Goal: Transaction & Acquisition: Purchase product/service

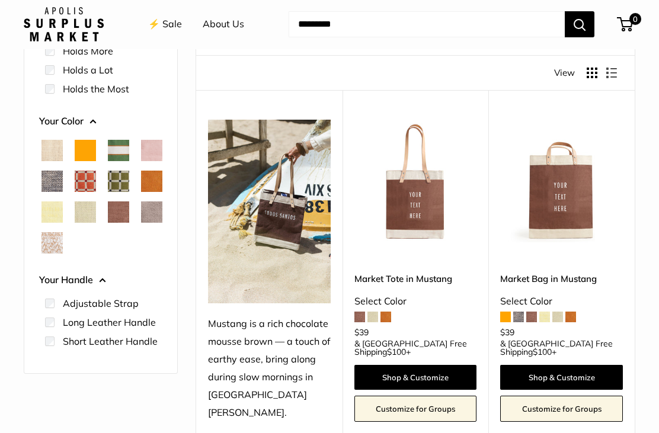
scroll to position [140, 0]
click at [423, 200] on img at bounding box center [415, 181] width 123 height 123
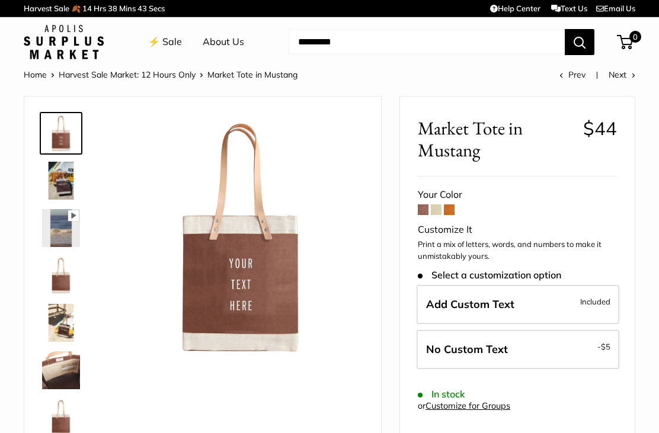
click at [440, 213] on span at bounding box center [436, 210] width 11 height 11
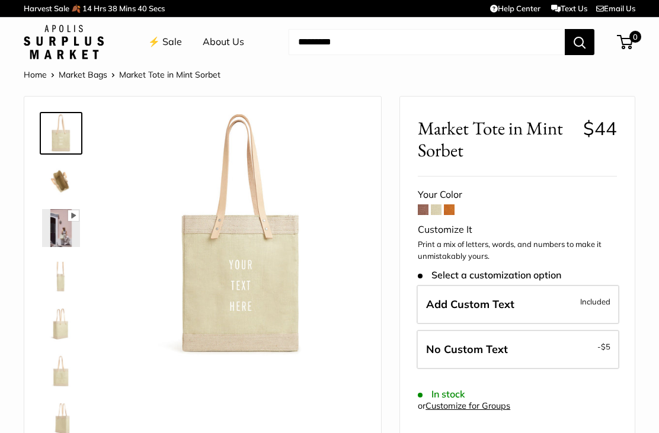
click at [454, 209] on span at bounding box center [449, 210] width 11 height 11
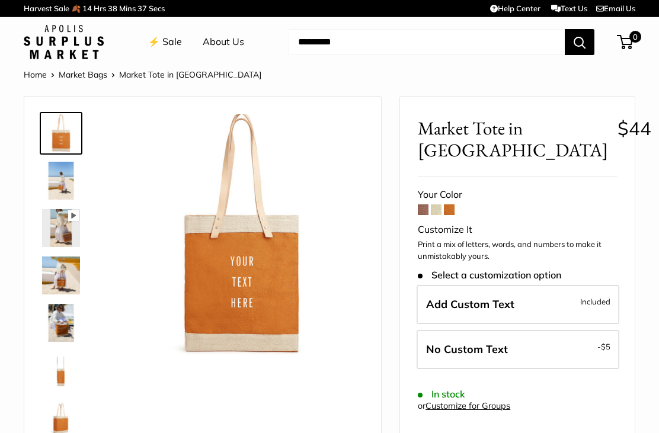
click at [429, 209] on span at bounding box center [423, 210] width 11 height 11
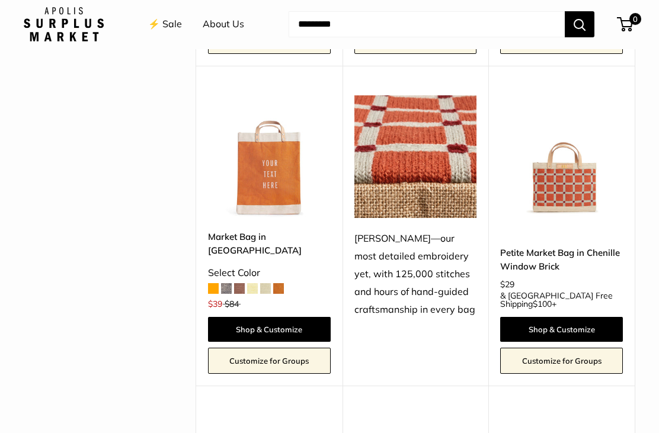
scroll to position [1852, 0]
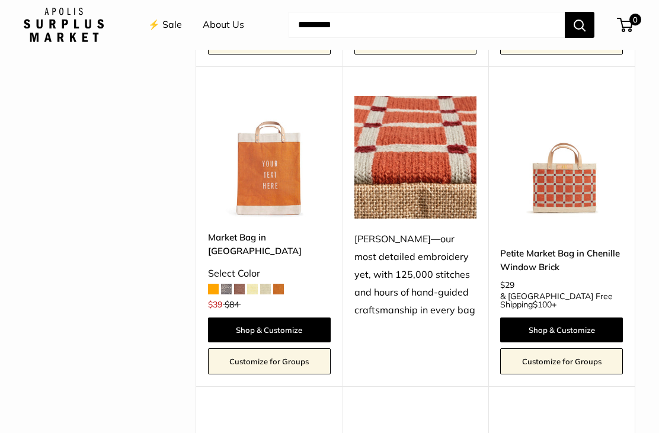
click at [580, 120] on img at bounding box center [561, 157] width 123 height 123
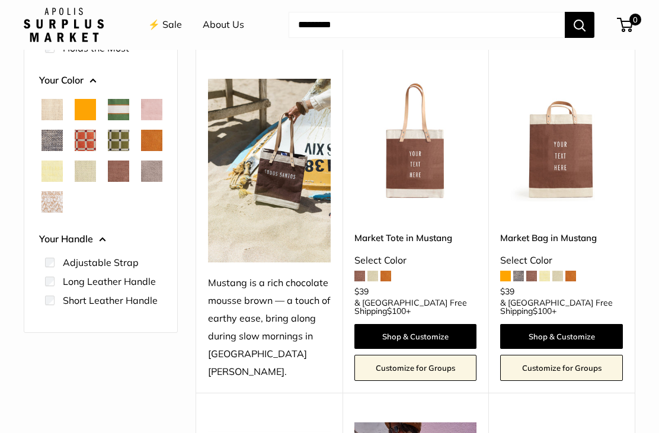
scroll to position [180, 0]
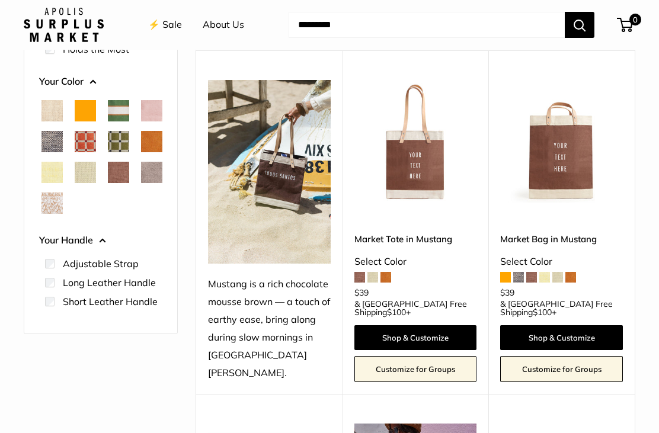
click at [424, 175] on img at bounding box center [415, 141] width 123 height 123
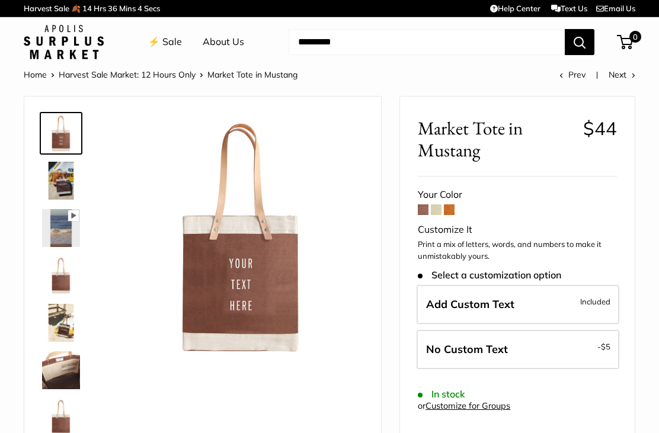
click at [440, 209] on span at bounding box center [436, 210] width 11 height 11
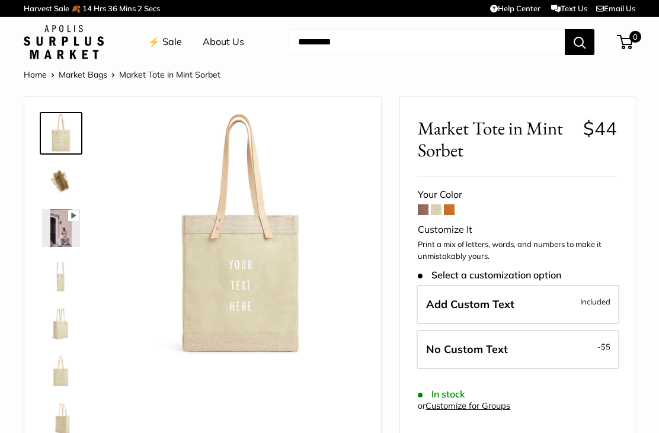
click at [420, 211] on span at bounding box center [423, 210] width 11 height 11
click at [40, 76] on link "Home" at bounding box center [35, 74] width 23 height 11
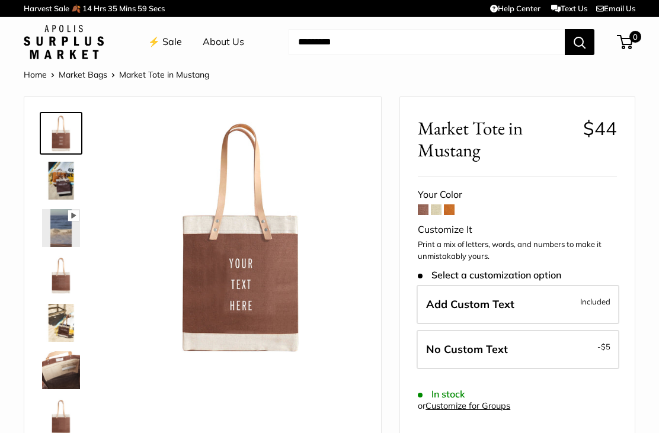
click at [496, 308] on label "Add Custom Text Included" at bounding box center [518, 304] width 203 height 39
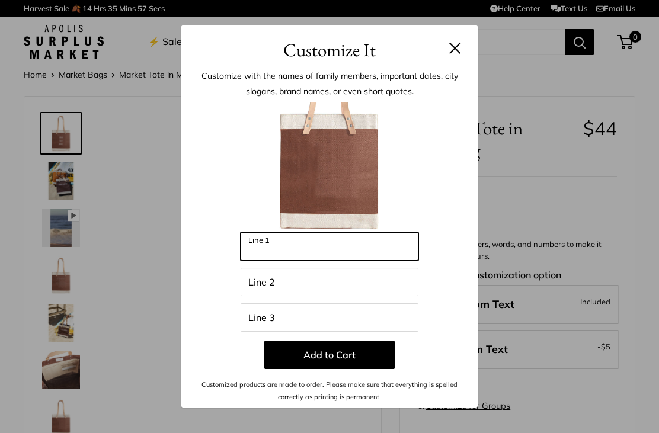
click at [394, 254] on input "Line 1" at bounding box center [330, 246] width 178 height 28
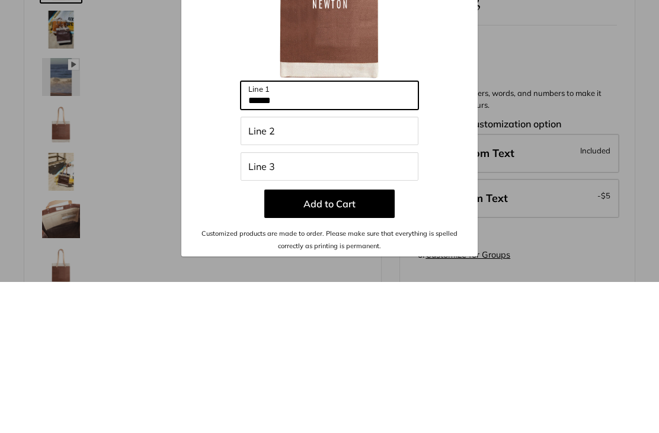
type input "******"
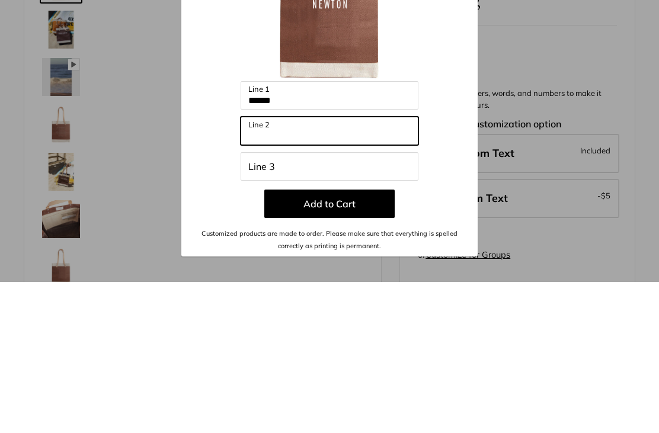
click at [398, 268] on input "Line 2" at bounding box center [330, 282] width 178 height 28
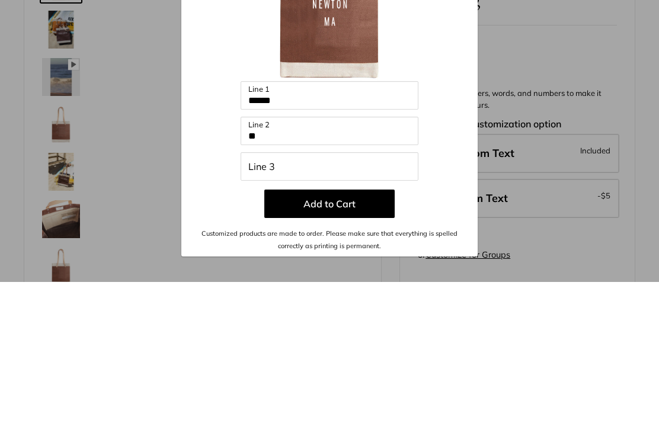
scroll to position [151, 0]
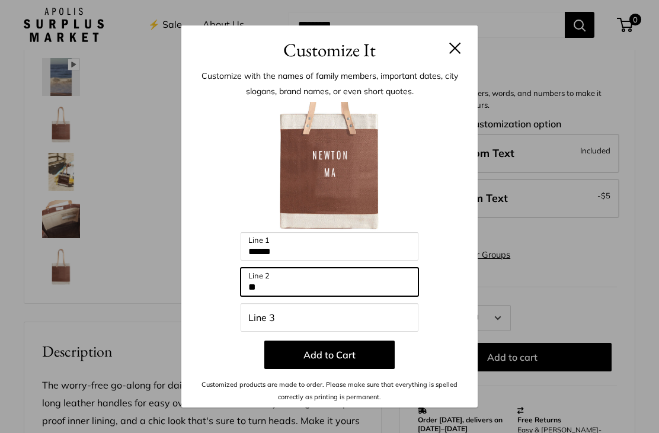
type input "**"
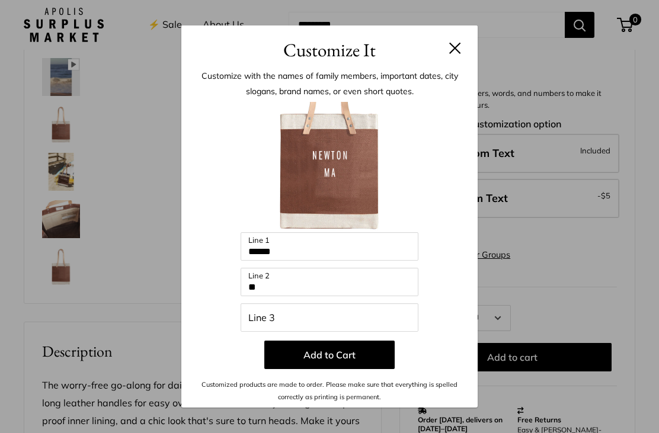
click at [352, 357] on button "Add to Cart" at bounding box center [329, 355] width 130 height 28
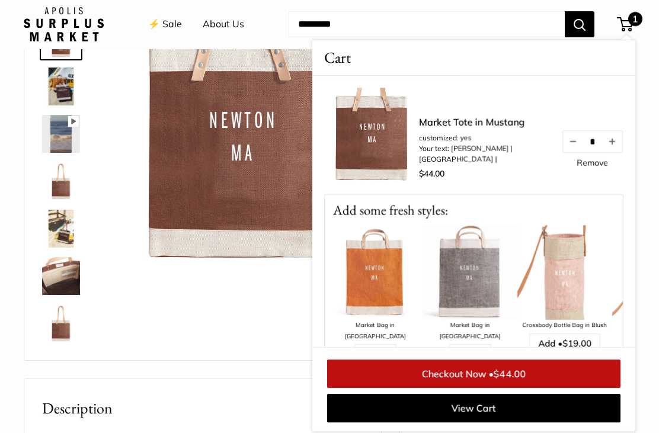
scroll to position [0, 0]
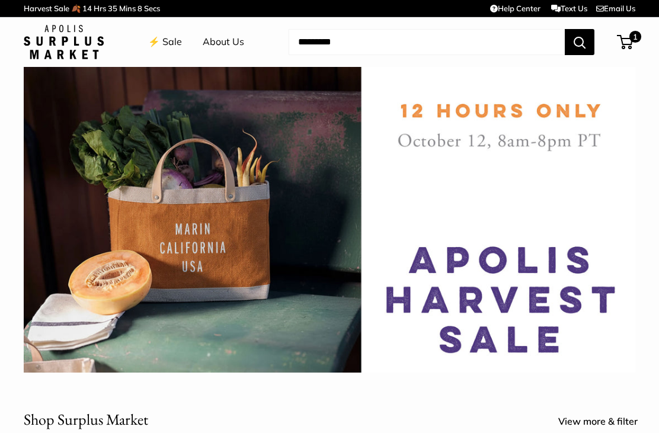
click at [633, 43] on span "1" at bounding box center [636, 37] width 12 height 12
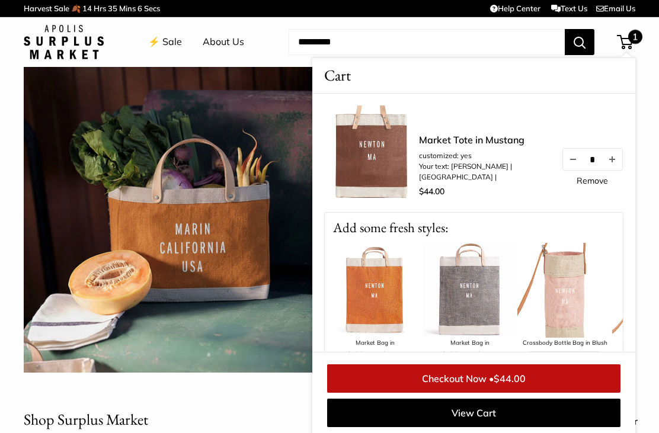
click at [385, 161] on img at bounding box center [371, 153] width 95 height 95
click at [484, 147] on link "Market Tote in Mustang" at bounding box center [484, 140] width 130 height 14
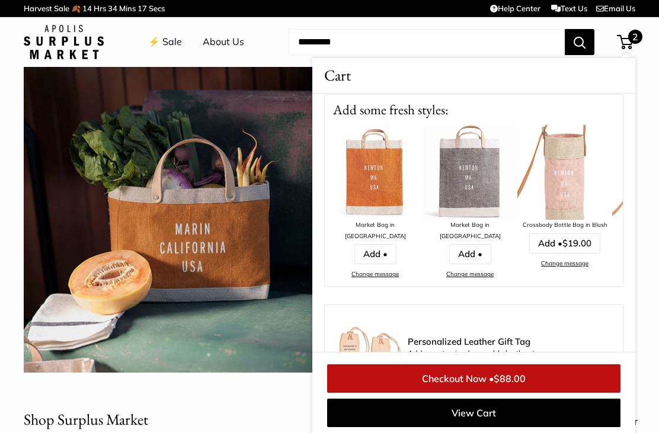
scroll to position [290, 0]
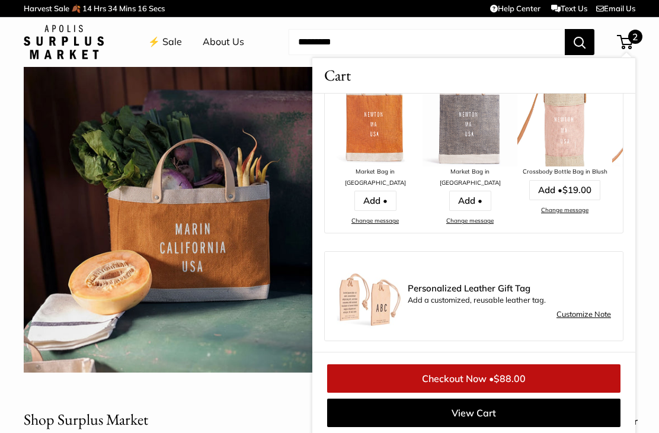
click at [168, 36] on link "⚡️ Sale" at bounding box center [165, 42] width 34 height 18
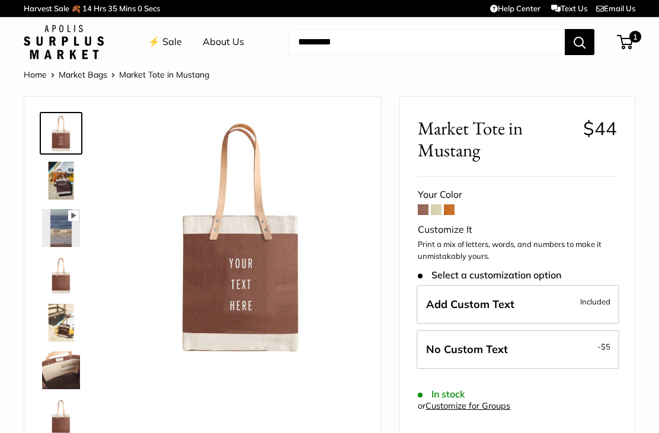
click at [496, 304] on span "Add Custom Text" at bounding box center [470, 305] width 88 height 14
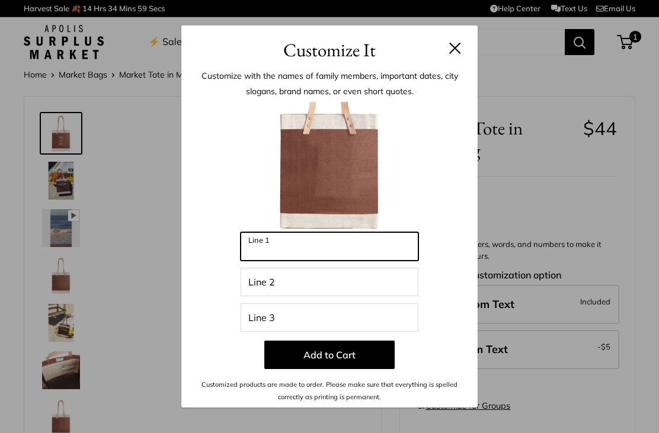
click at [382, 253] on input "Line 1" at bounding box center [330, 246] width 178 height 28
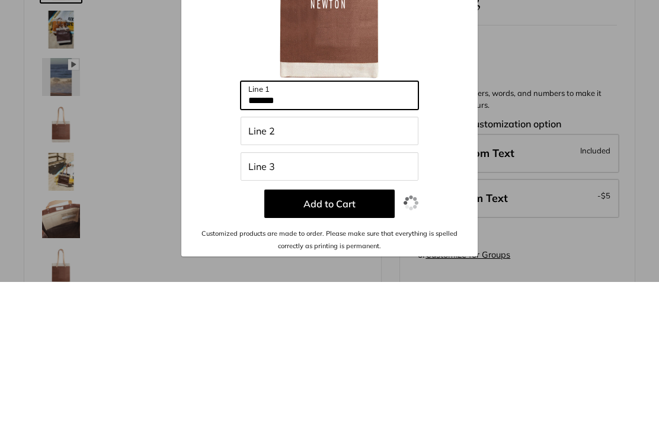
type input "******"
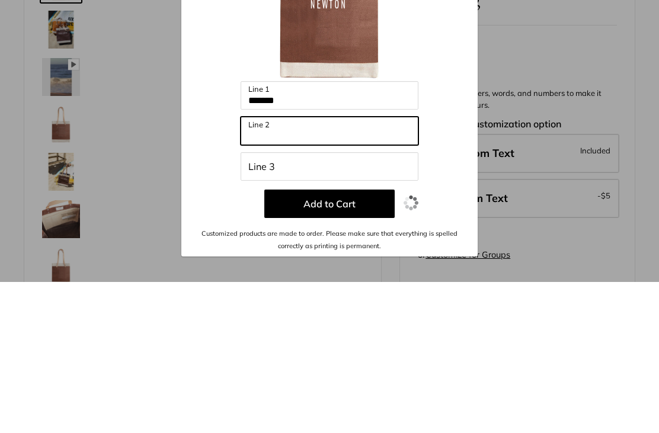
click at [390, 268] on input "Line 2" at bounding box center [330, 282] width 178 height 28
type input "**"
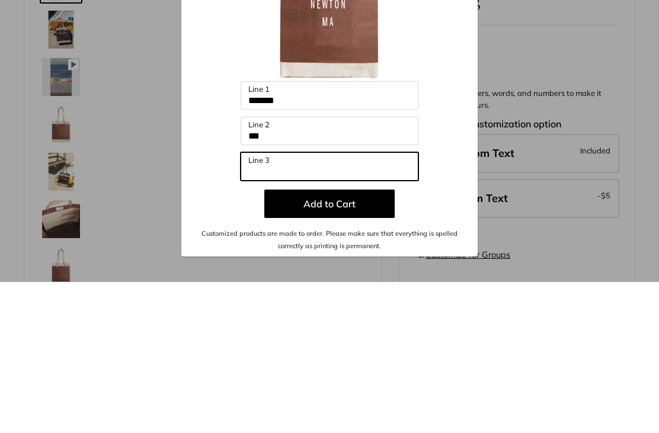
click at [394, 304] on input "Line 3" at bounding box center [330, 318] width 178 height 28
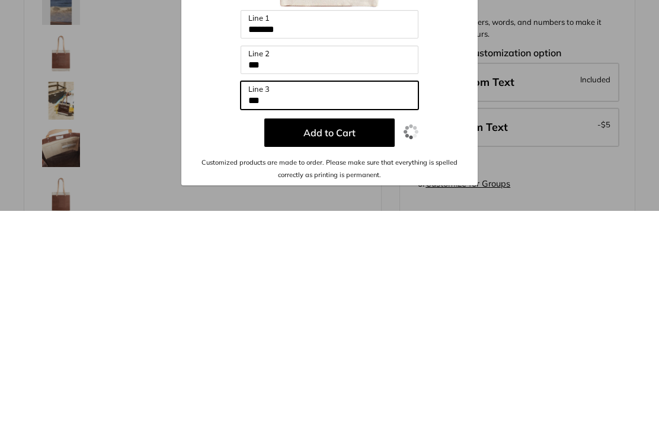
type input "***"
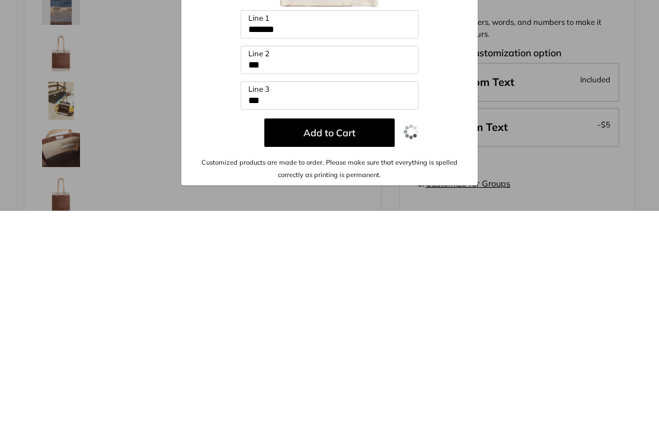
click at [382, 341] on button "Add to Cart" at bounding box center [329, 355] width 130 height 28
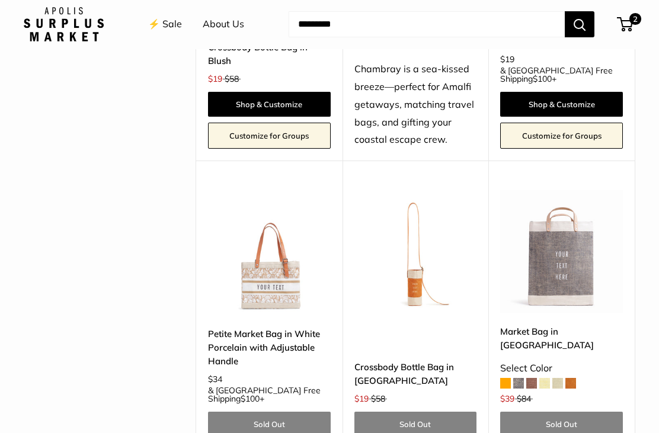
scroll to position [3052, 0]
click at [417, 190] on img at bounding box center [415, 251] width 123 height 123
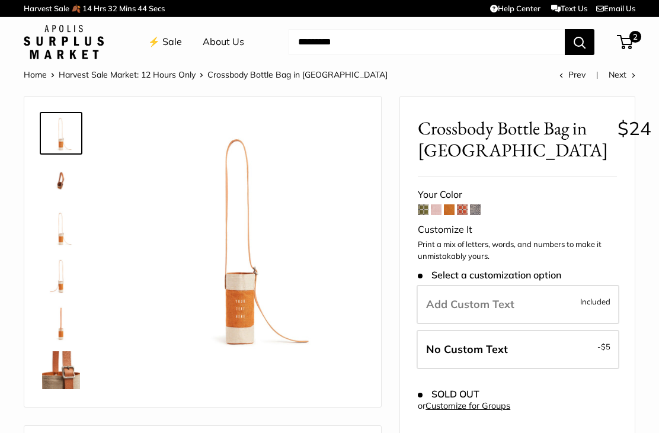
click at [423, 213] on span at bounding box center [423, 210] width 11 height 11
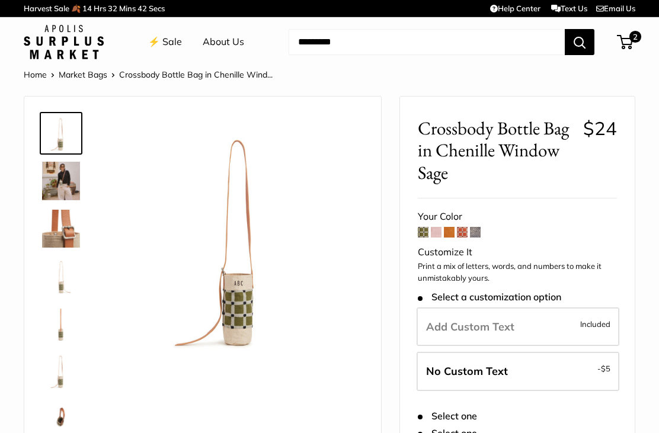
click at [474, 235] on span at bounding box center [475, 232] width 11 height 11
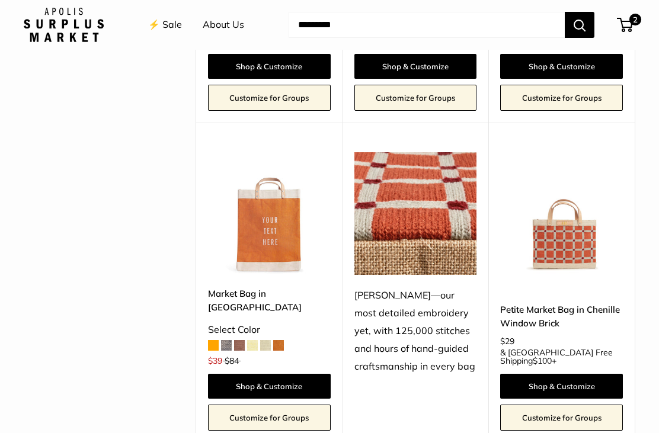
scroll to position [1799, 0]
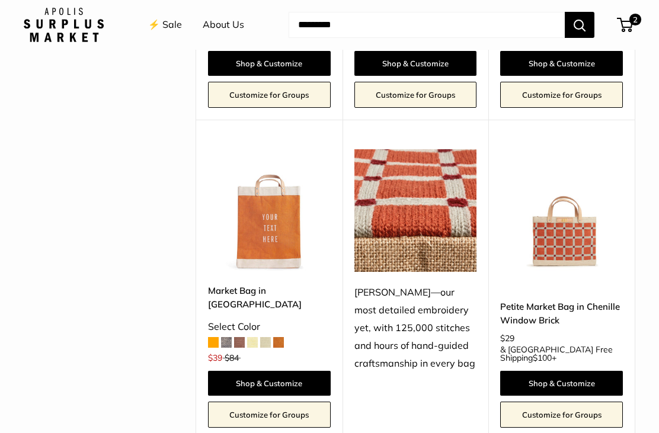
click at [573, 171] on img at bounding box center [561, 210] width 123 height 123
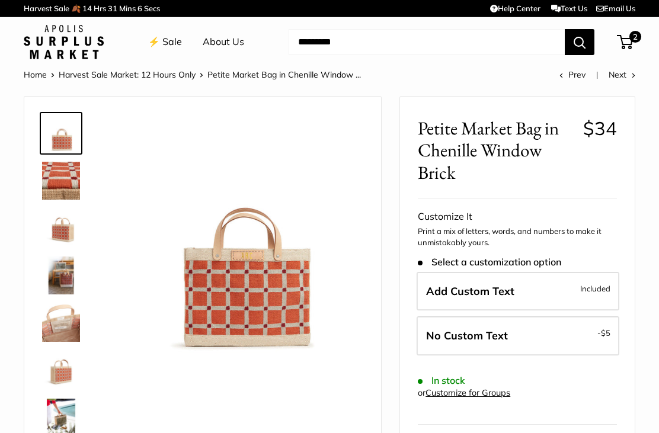
click at [65, 182] on img at bounding box center [61, 181] width 38 height 38
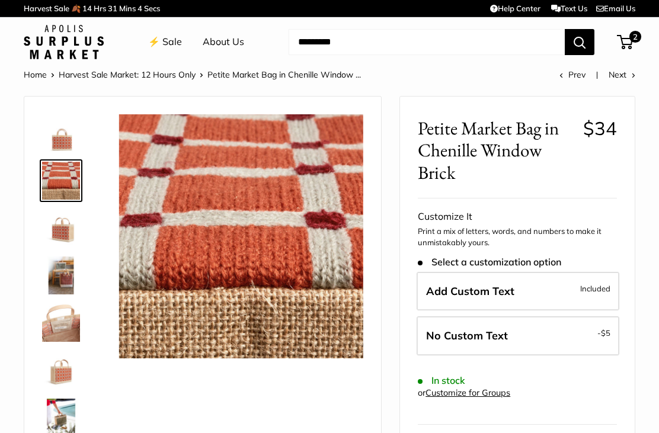
click at [71, 275] on img at bounding box center [61, 276] width 38 height 38
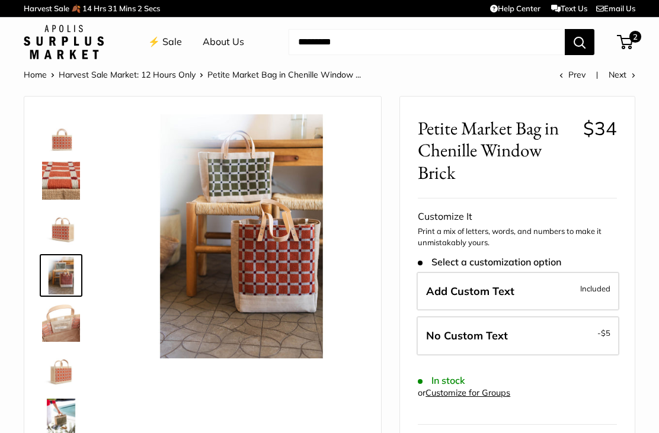
click at [70, 322] on img at bounding box center [61, 323] width 38 height 38
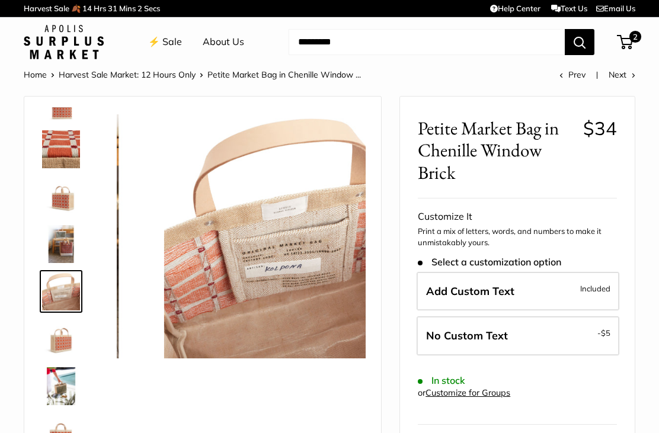
scroll to position [37, 0]
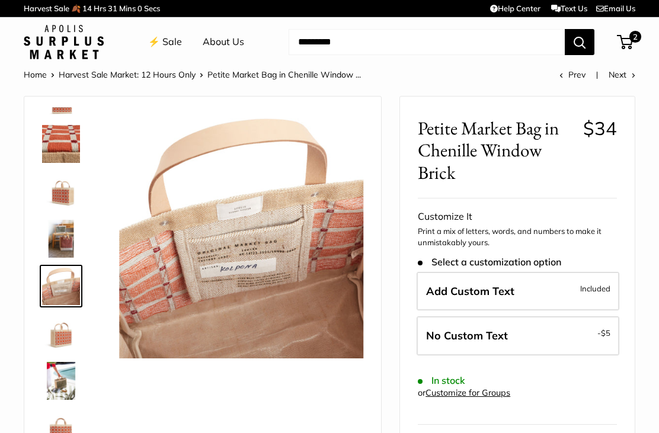
click at [67, 340] on img at bounding box center [61, 334] width 38 height 38
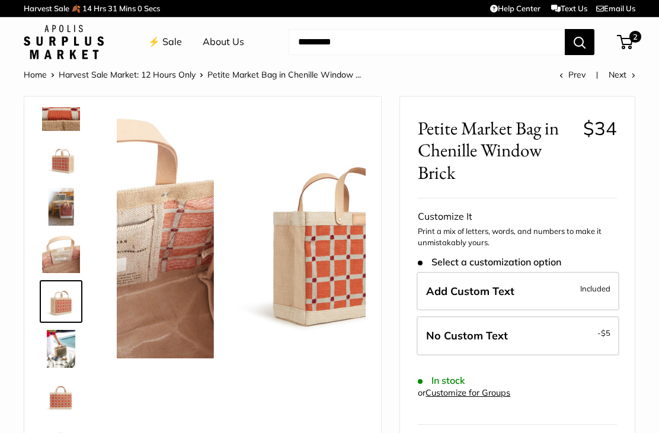
scroll to position [76, 0]
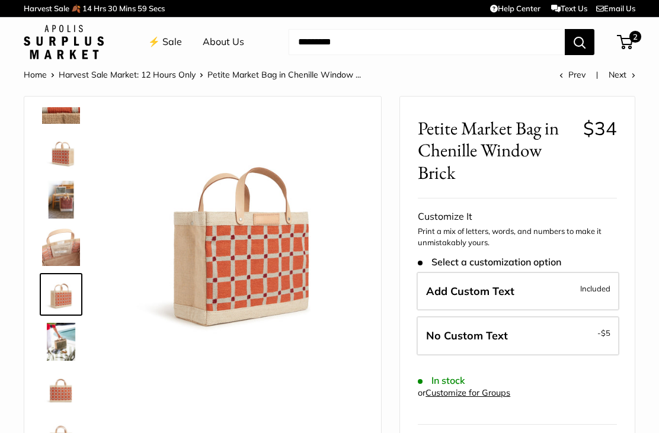
click at [75, 343] on img at bounding box center [61, 342] width 38 height 38
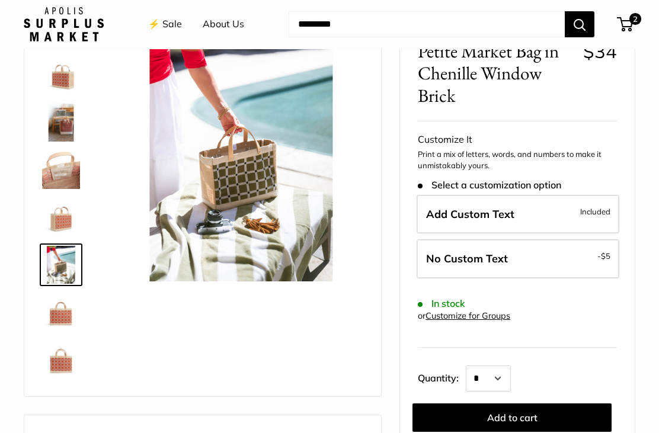
scroll to position [77, 0]
click at [58, 328] on img at bounding box center [61, 312] width 38 height 38
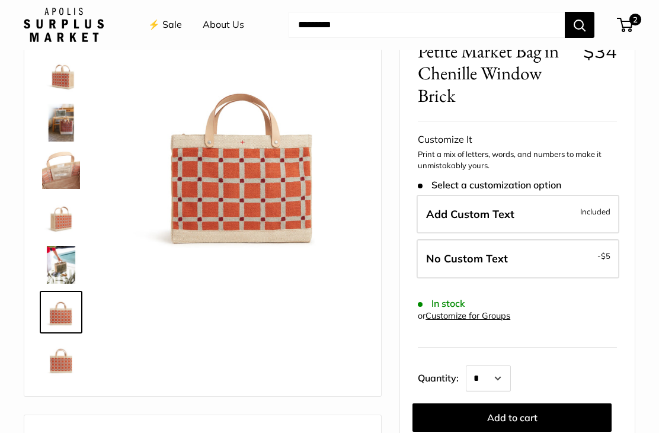
click at [59, 363] on img at bounding box center [61, 360] width 38 height 38
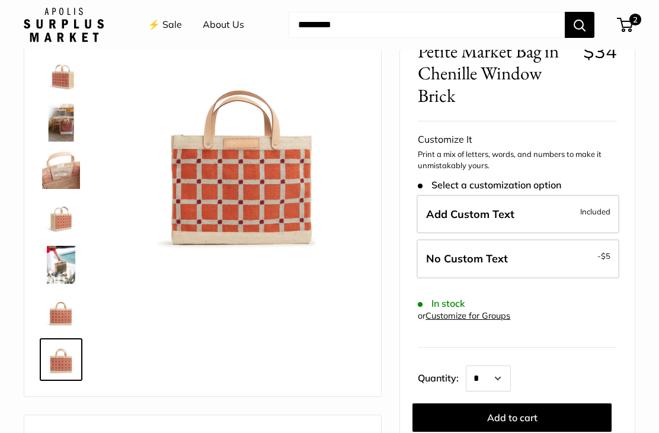
click at [173, 30] on link "⚡️ Sale" at bounding box center [165, 25] width 34 height 18
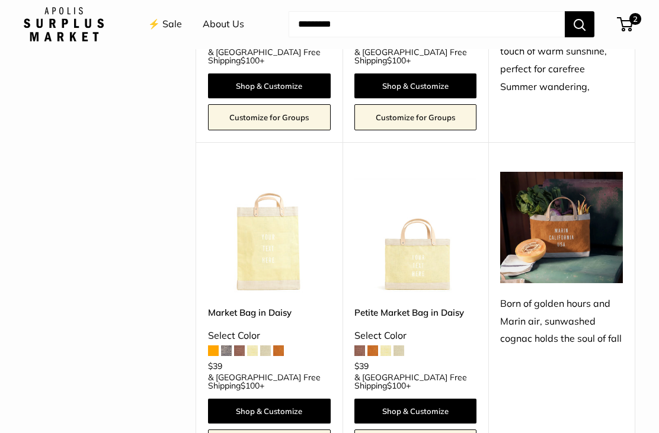
scroll to position [1111, 0]
click at [580, 196] on img at bounding box center [561, 227] width 123 height 111
click at [570, 190] on img at bounding box center [561, 227] width 123 height 111
click at [383, 346] on span at bounding box center [386, 351] width 11 height 11
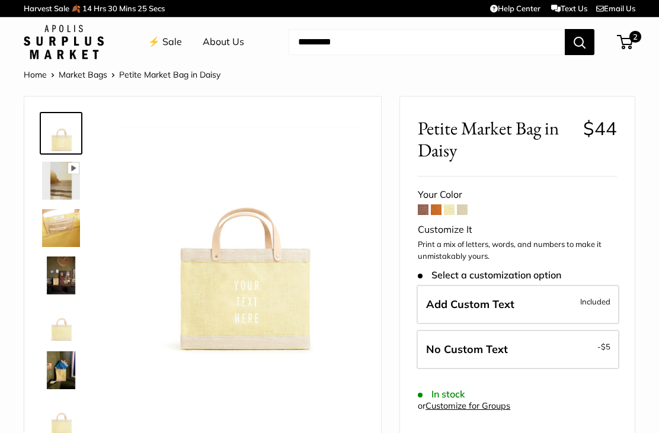
click at [438, 212] on span at bounding box center [436, 210] width 11 height 11
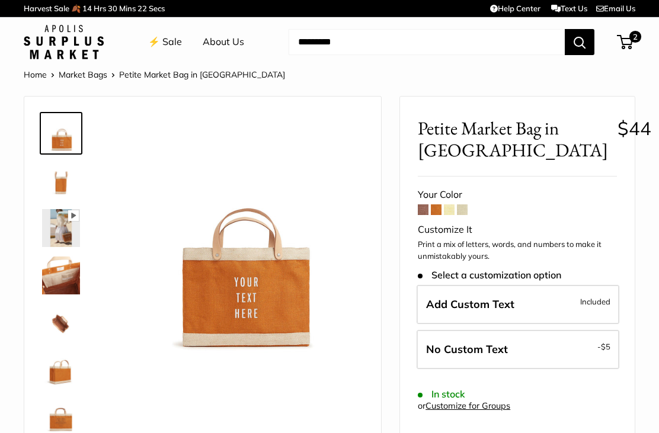
click at [450, 213] on span at bounding box center [449, 210] width 11 height 11
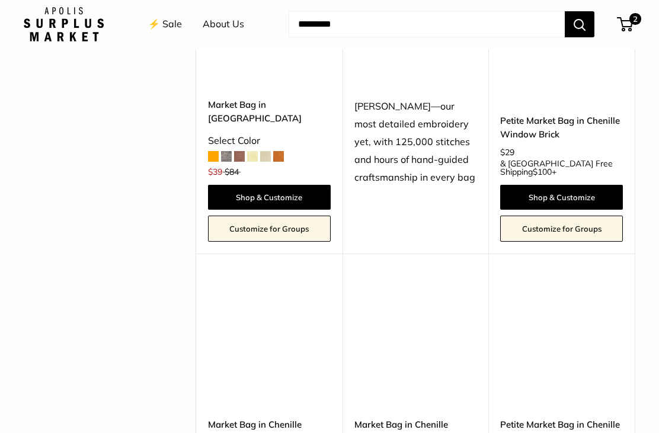
scroll to position [1968, 0]
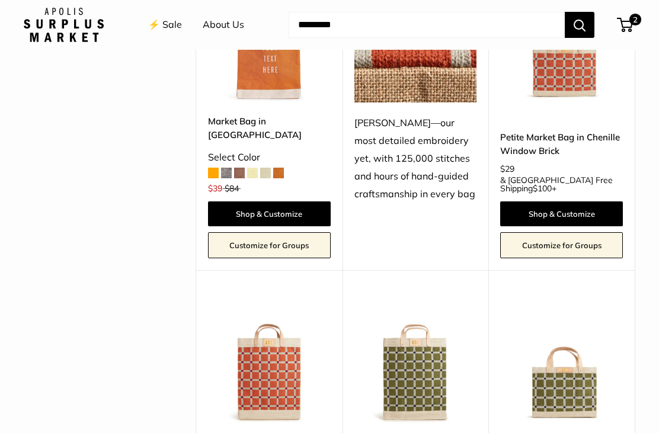
click at [570, 302] on img at bounding box center [561, 361] width 123 height 123
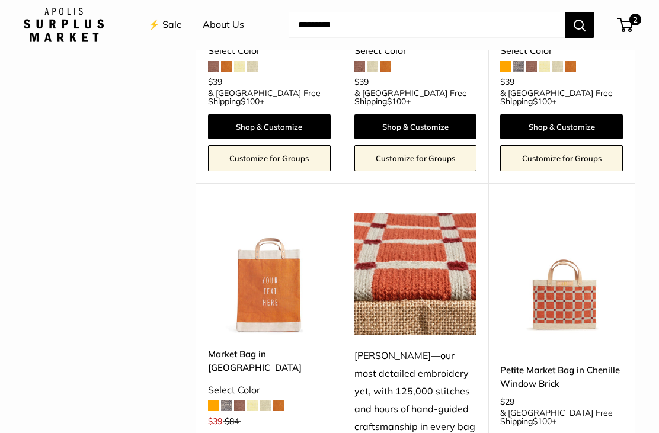
scroll to position [1732, 0]
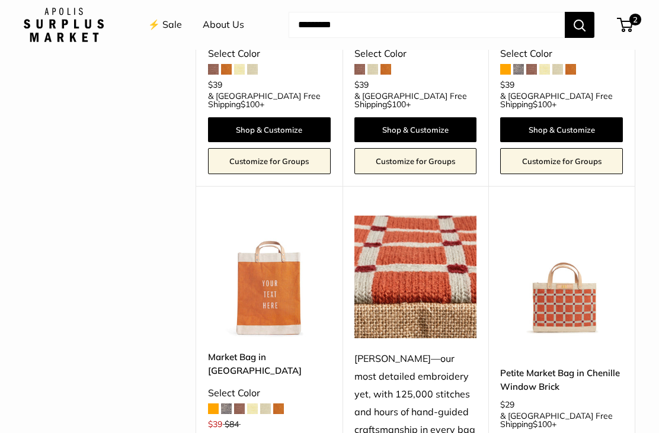
click at [573, 232] on img at bounding box center [561, 277] width 123 height 123
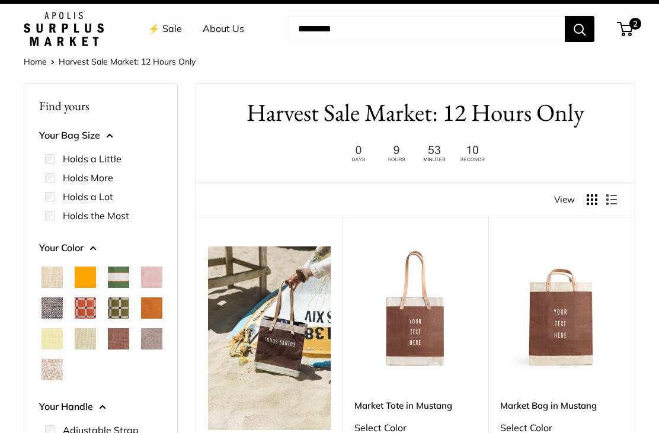
scroll to position [12, 0]
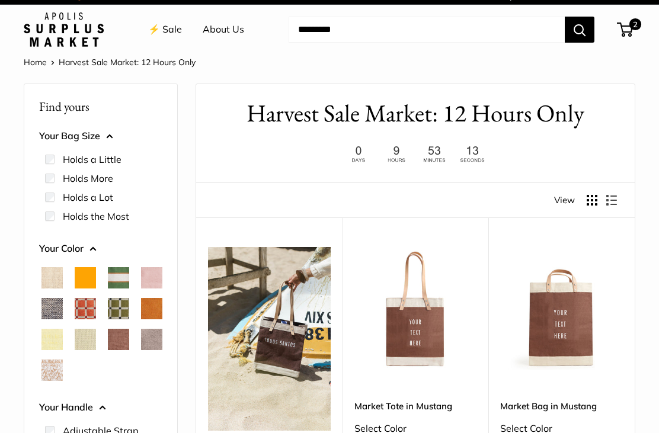
click at [108, 320] on span "Chenille Window Sage" at bounding box center [118, 308] width 21 height 21
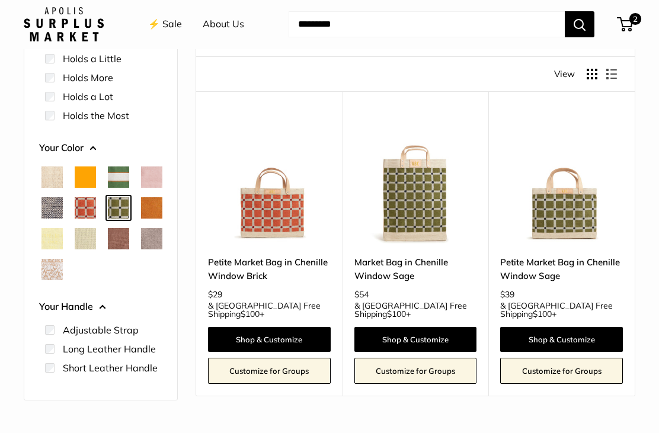
scroll to position [139, 0]
click at [108, 250] on span "Mustang" at bounding box center [118, 238] width 21 height 21
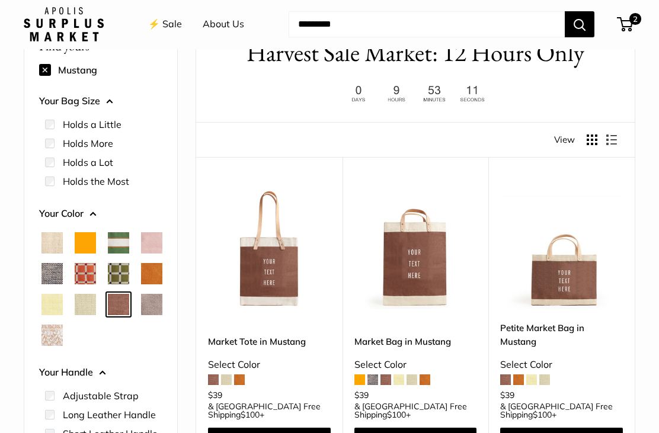
scroll to position [71, 0]
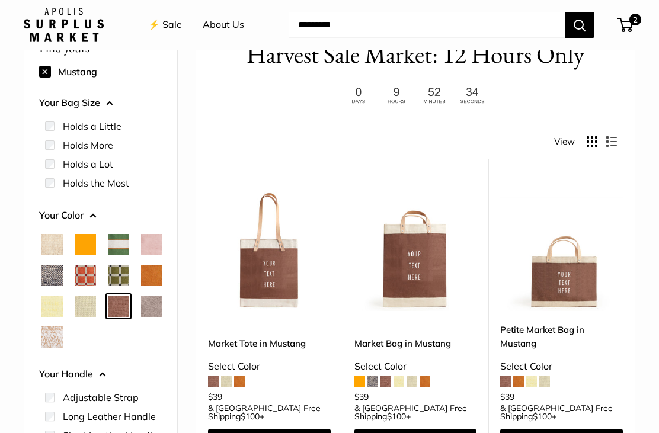
click at [56, 348] on span "White Porcelain" at bounding box center [51, 337] width 21 height 21
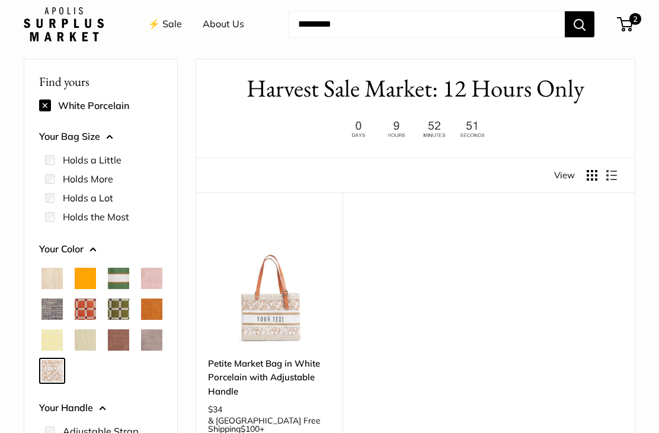
scroll to position [31, 0]
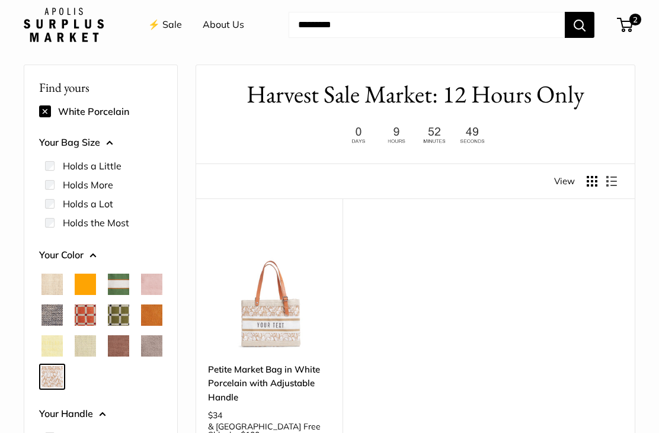
click at [141, 357] on span "Taupe" at bounding box center [151, 346] width 21 height 21
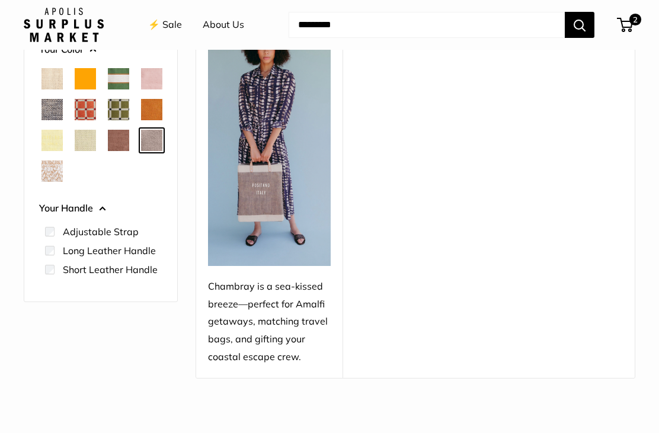
scroll to position [235, 0]
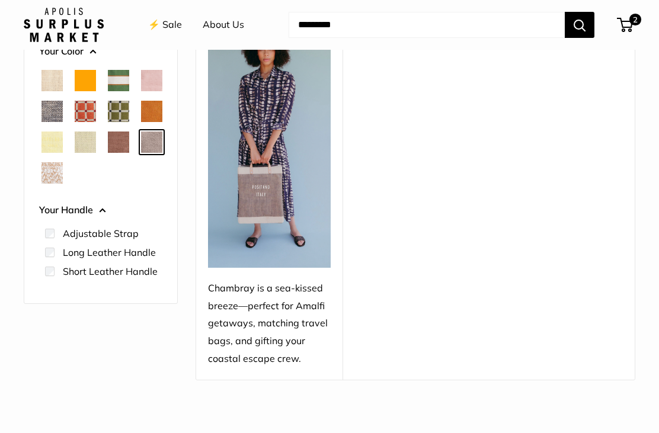
click at [75, 153] on span "Mint Sorbet" at bounding box center [85, 142] width 21 height 21
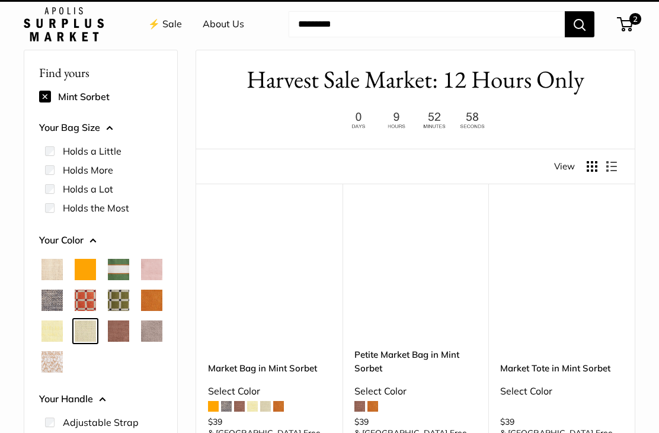
scroll to position [31, 0]
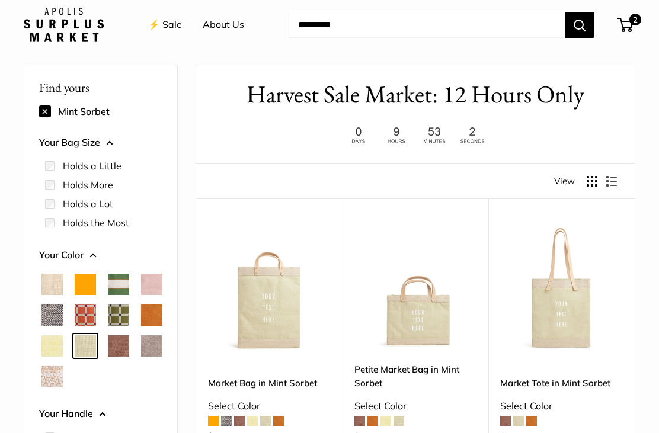
click at [63, 347] on span "Daisy" at bounding box center [51, 346] width 21 height 21
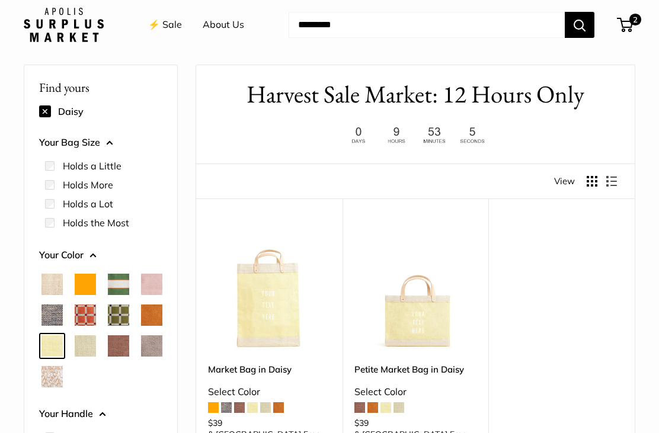
click at [108, 326] on span "Chenille Window Sage" at bounding box center [118, 315] width 21 height 21
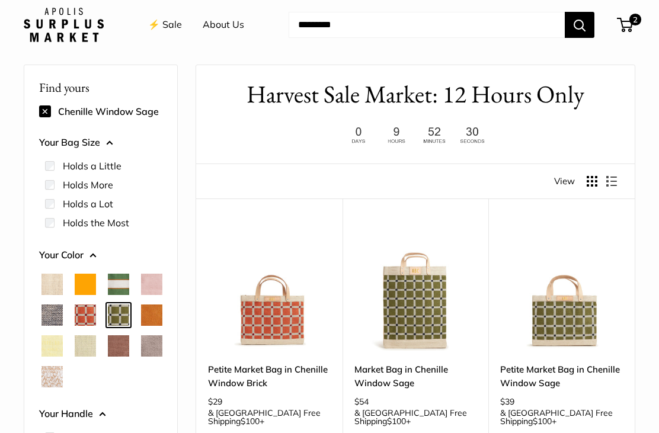
click at [96, 317] on span "Chenille Window Brick" at bounding box center [85, 315] width 21 height 21
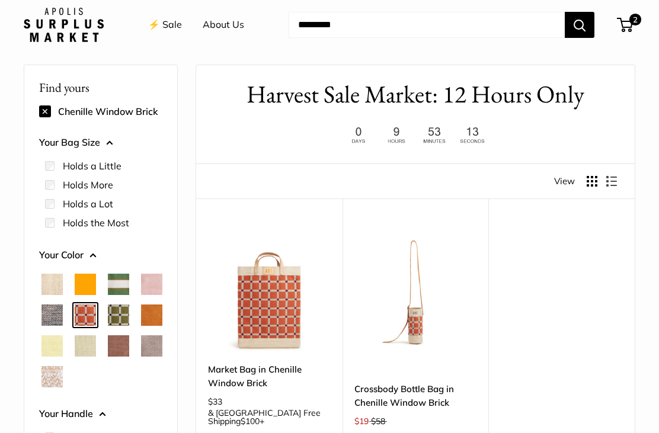
click at [63, 317] on span "Chambray" at bounding box center [51, 315] width 21 height 21
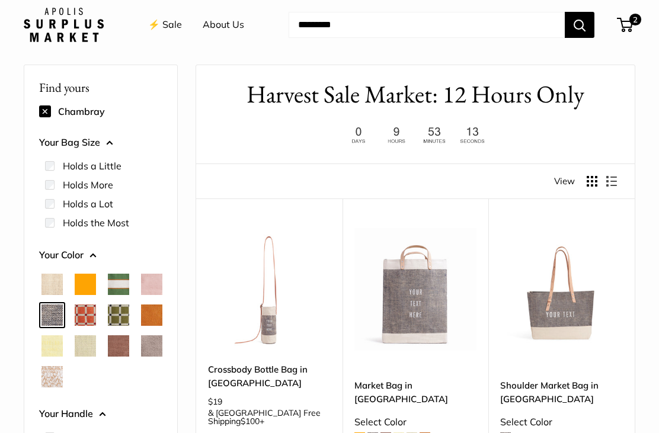
click at [141, 295] on span "Blush" at bounding box center [151, 284] width 21 height 21
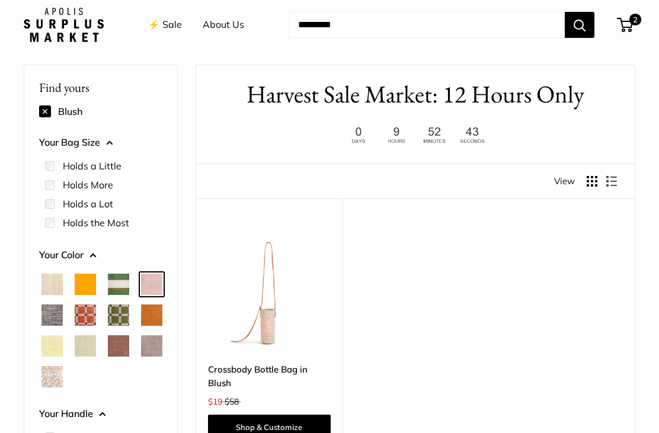
click at [124, 285] on span "Court Green" at bounding box center [118, 284] width 21 height 21
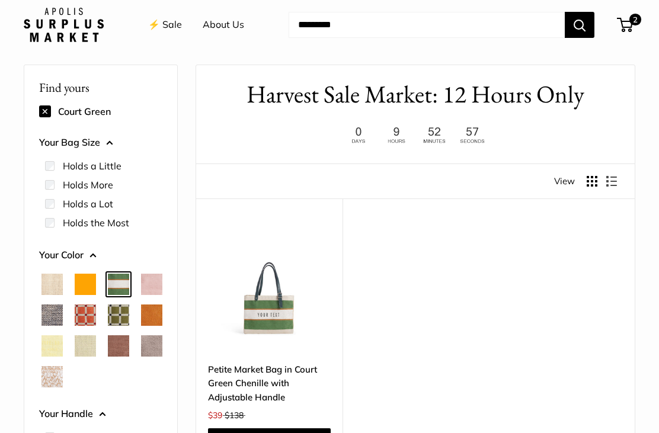
click at [93, 279] on span "Orange" at bounding box center [85, 284] width 21 height 21
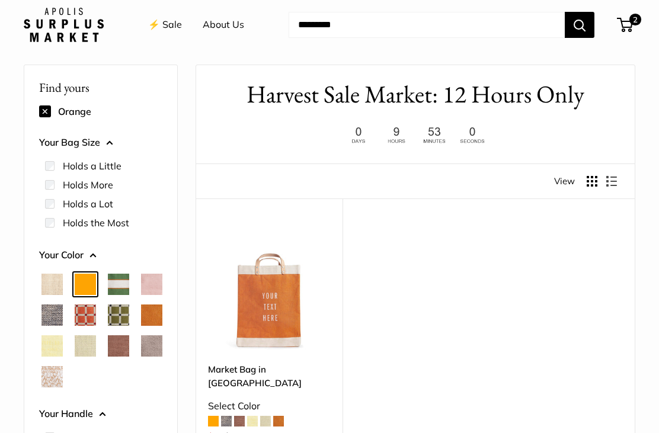
click at [57, 286] on span "Natural" at bounding box center [51, 284] width 21 height 21
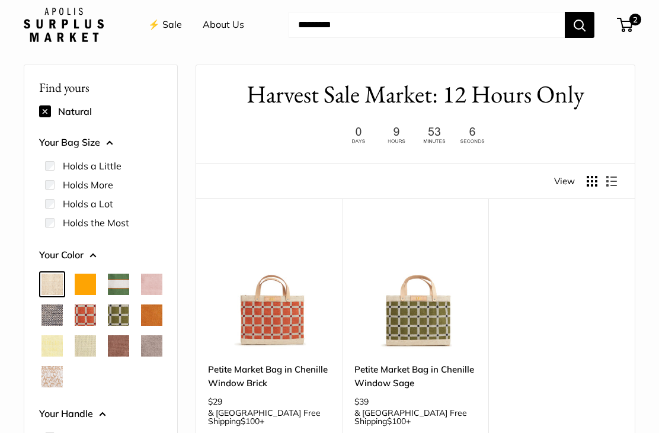
click at [108, 357] on span "Mustang" at bounding box center [118, 346] width 21 height 21
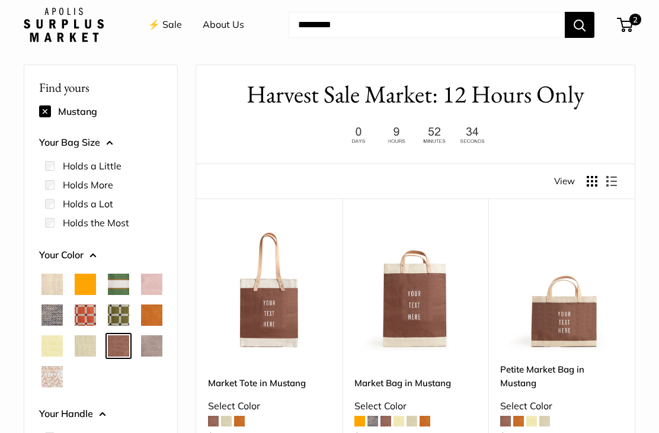
click at [632, 31] on span "2" at bounding box center [625, 25] width 16 height 14
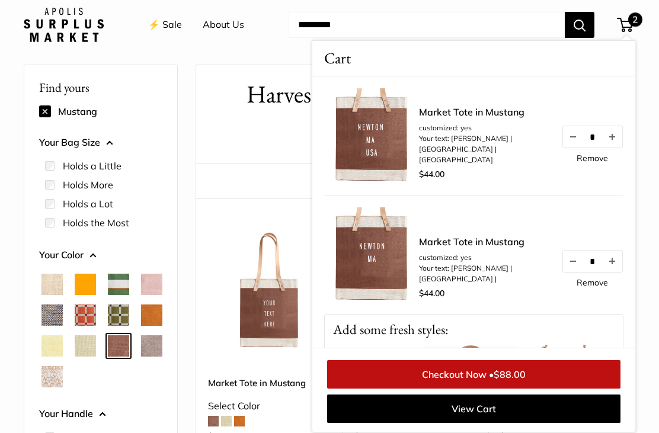
click at [576, 268] on button "Decrease quantity by 1" at bounding box center [573, 261] width 20 height 21
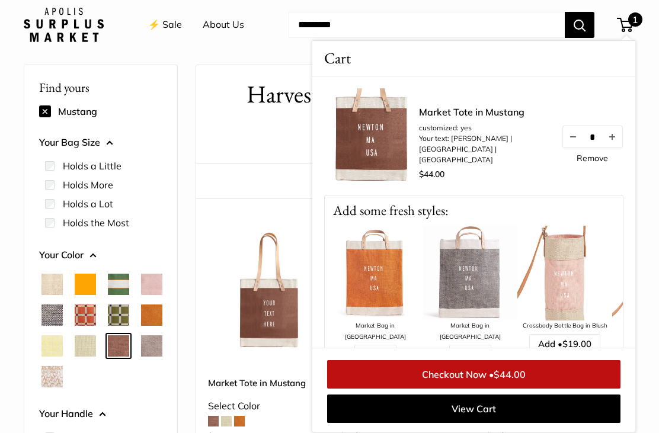
click at [481, 389] on link "Checkout Now • $44.00" at bounding box center [473, 374] width 293 height 28
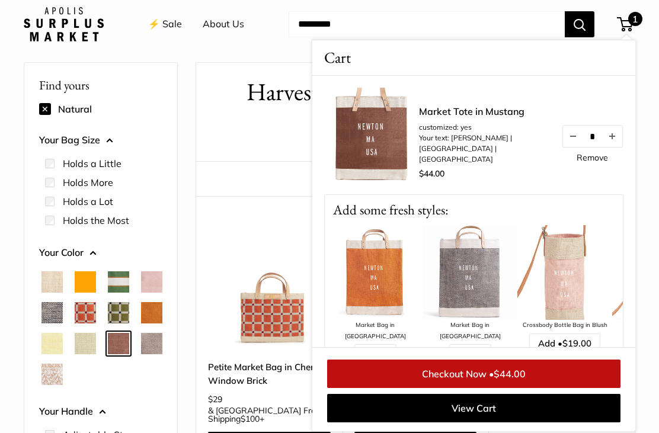
scroll to position [31, 0]
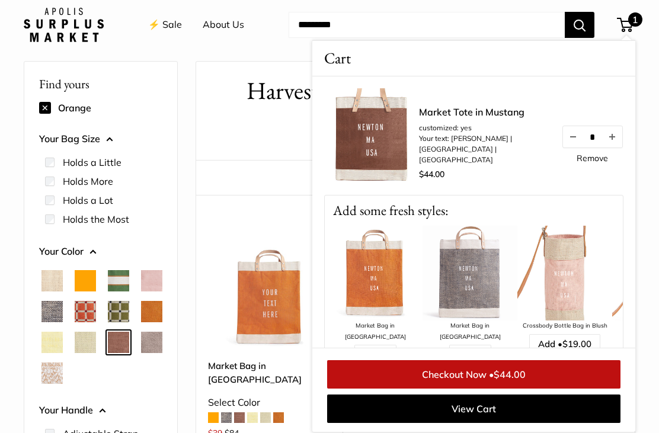
scroll to position [31, 0]
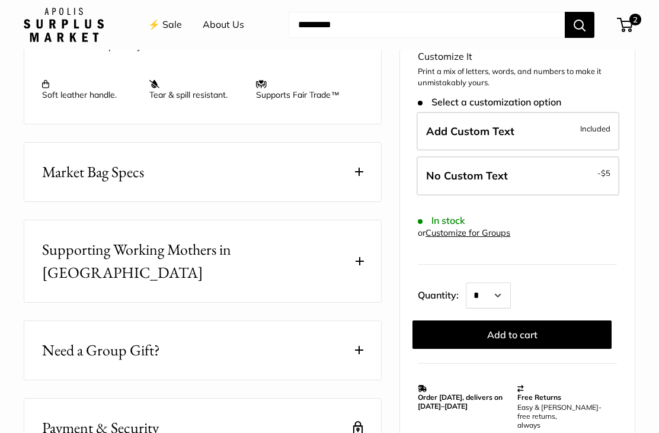
scroll to position [564, 0]
click at [283, 187] on button "Market Bag Specs" at bounding box center [202, 171] width 357 height 59
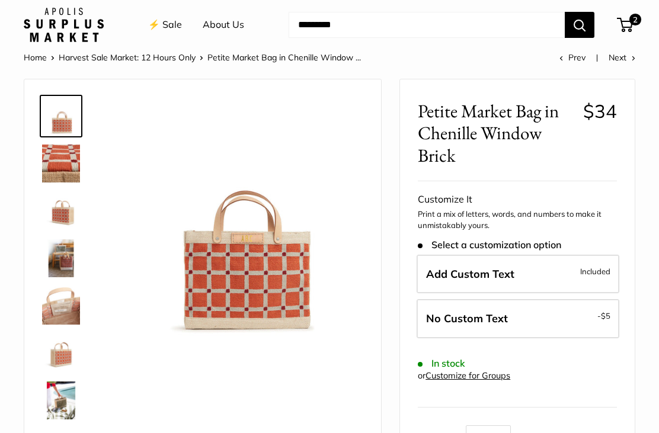
scroll to position [0, 0]
